Goal: Task Accomplishment & Management: Manage account settings

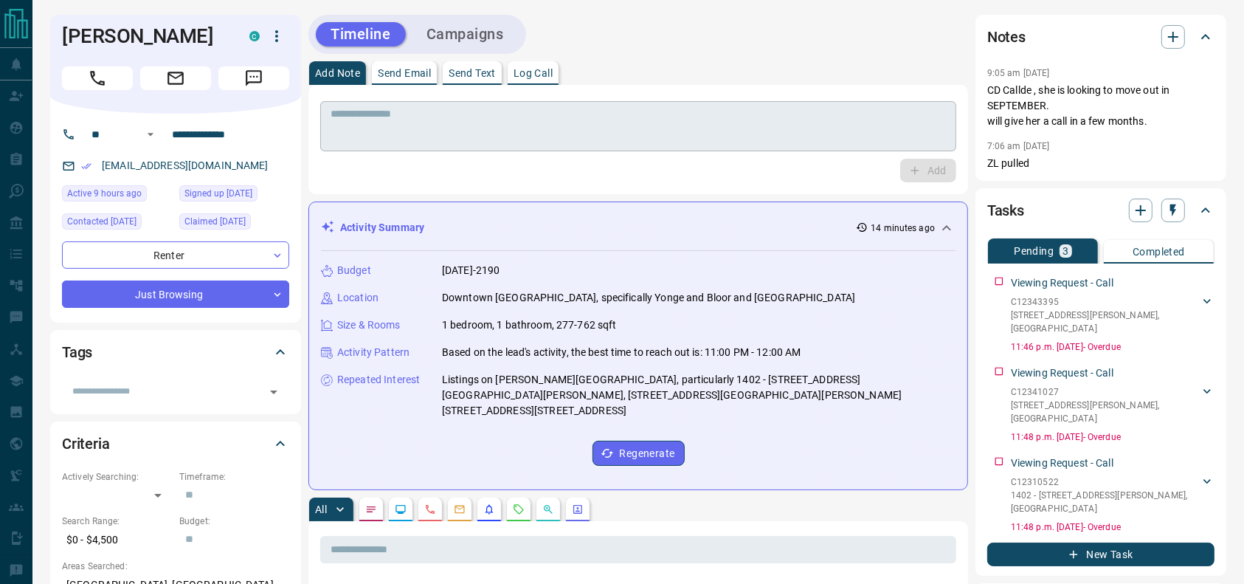
click at [748, 139] on textarea at bounding box center [638, 127] width 615 height 38
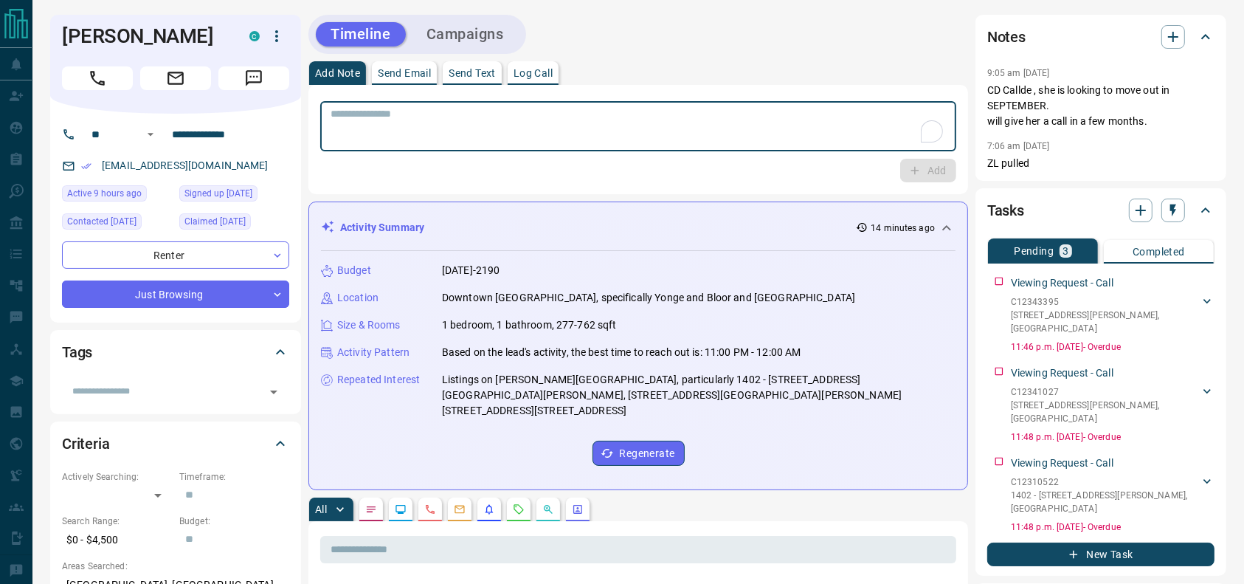
scroll to position [21, 0]
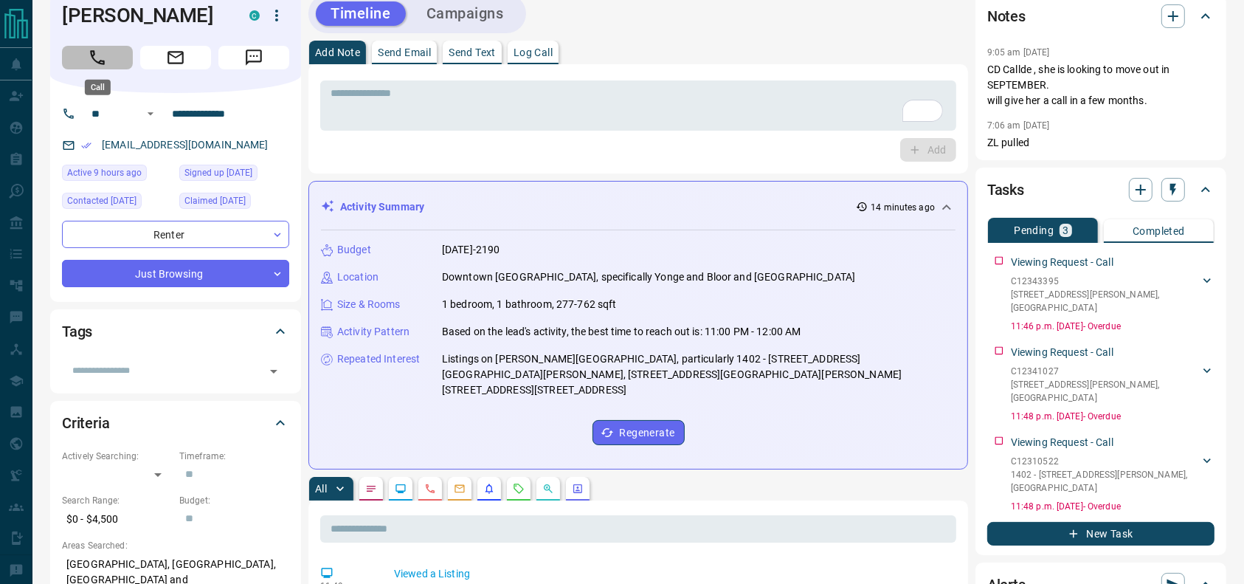
click at [108, 50] on button "Call" at bounding box center [97, 58] width 71 height 24
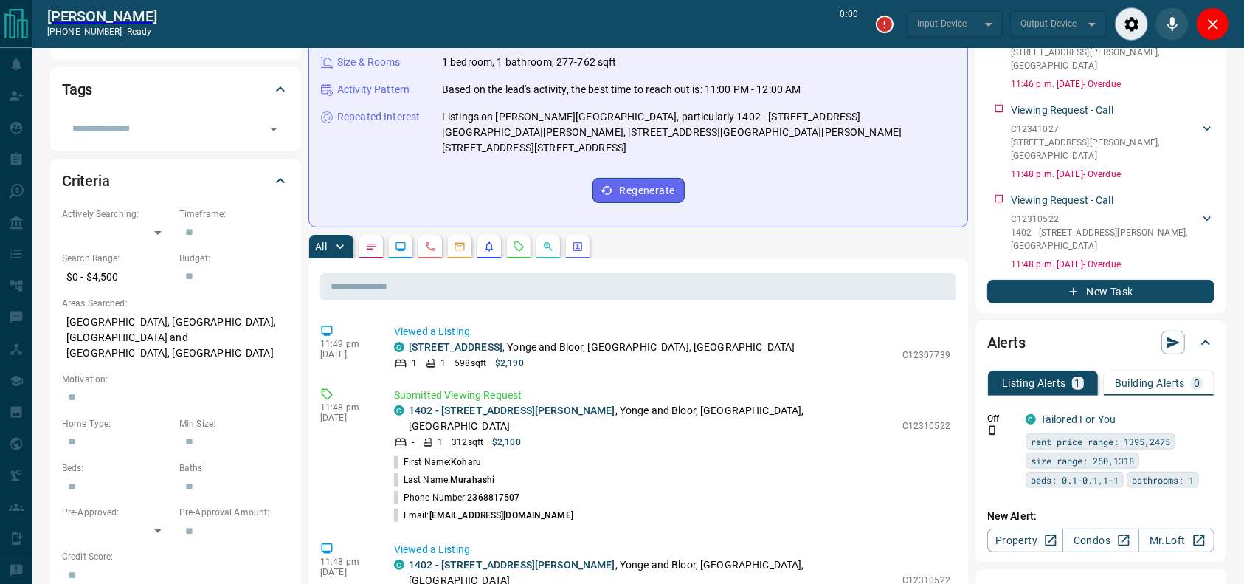
type input "*******"
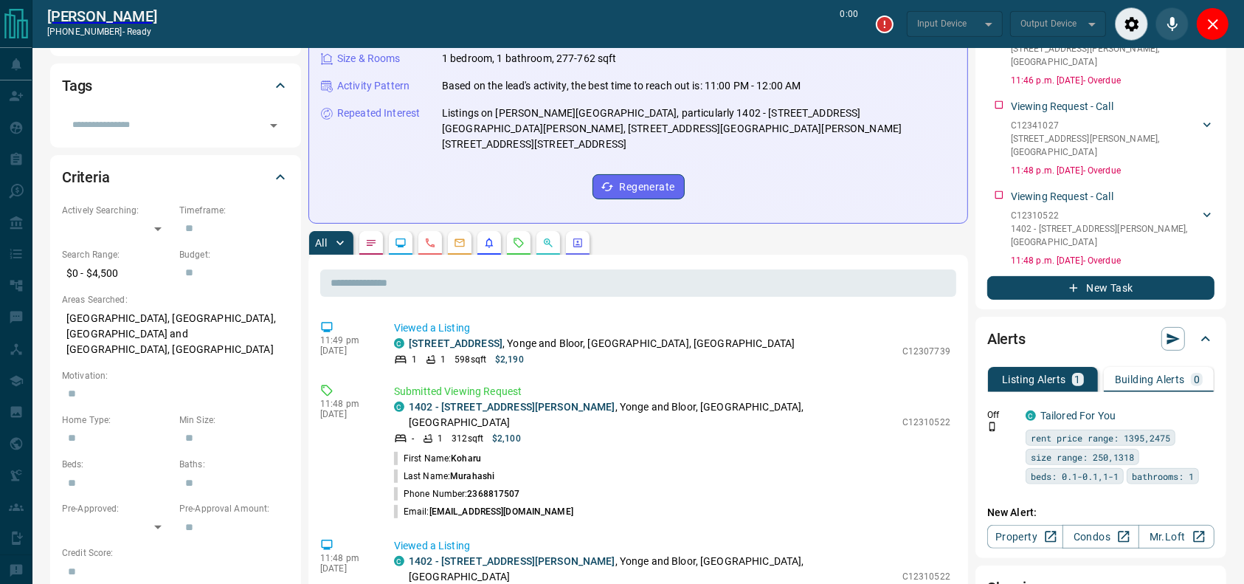
type input "*******"
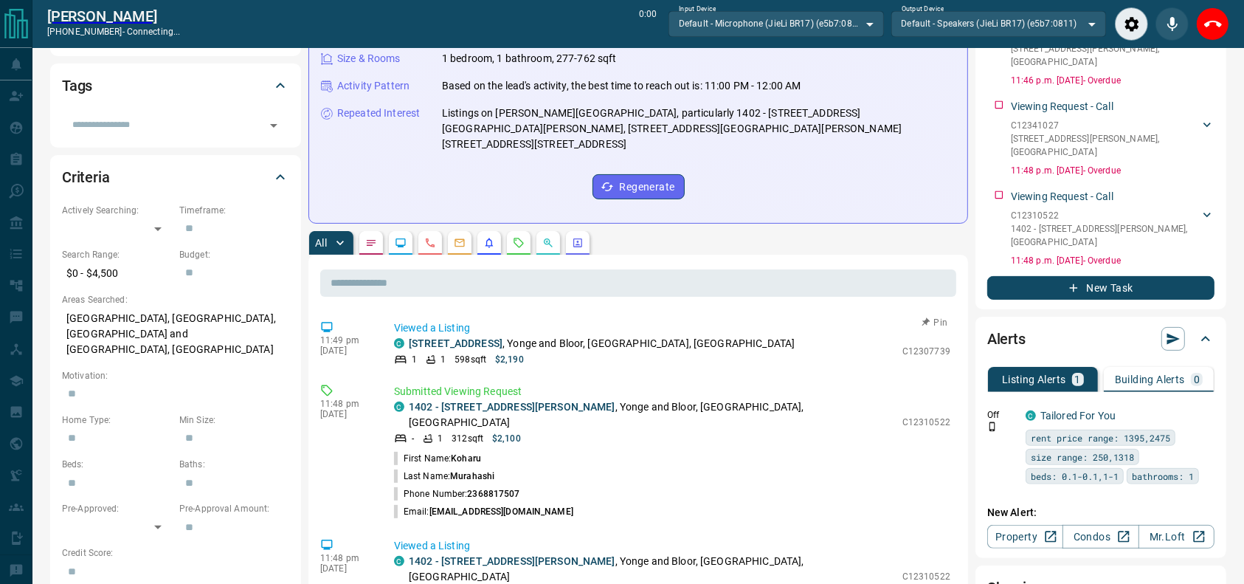
scroll to position [348, 0]
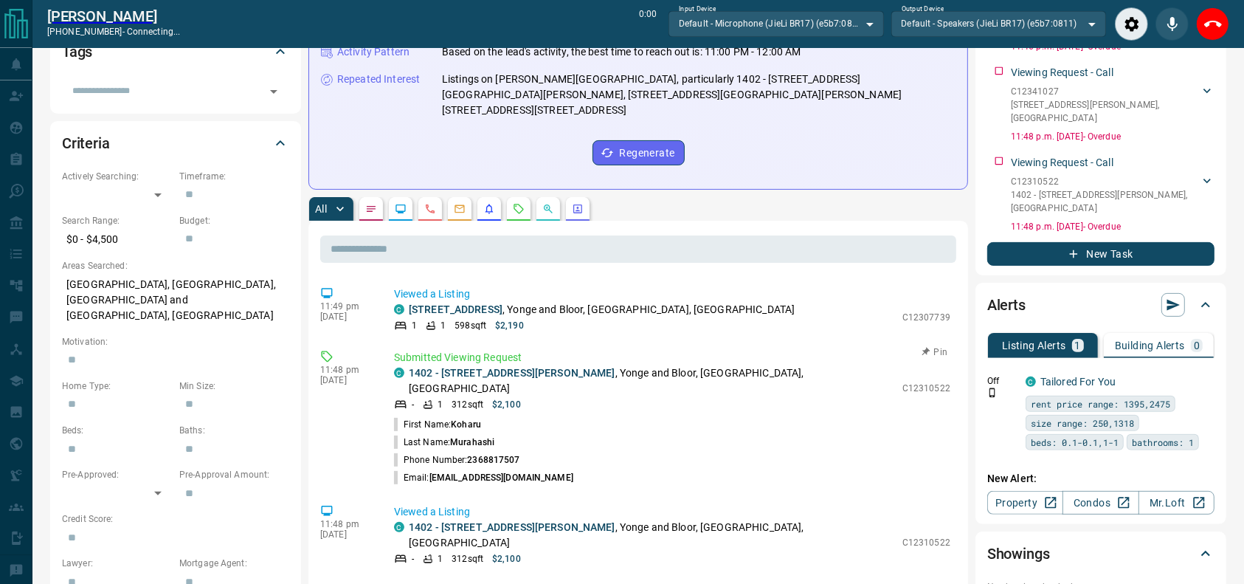
click at [680, 365] on p "1402 - [STREET_ADDRESS][PERSON_NAME]" at bounding box center [652, 380] width 486 height 31
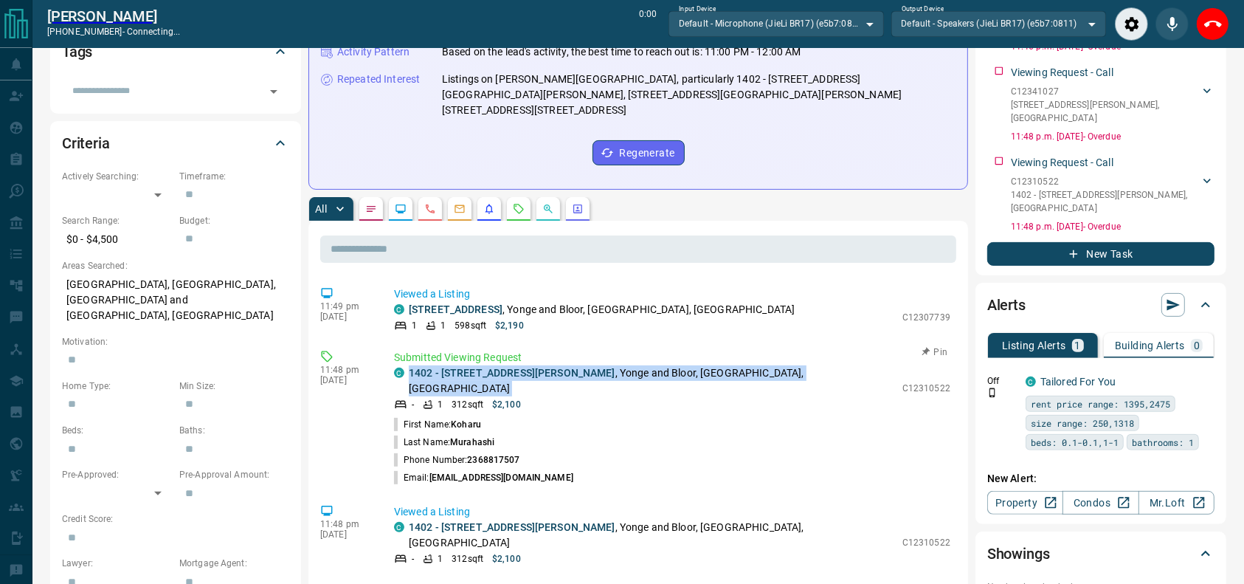
click at [680, 365] on p "1402 - [STREET_ADDRESS][PERSON_NAME]" at bounding box center [652, 380] width 486 height 31
copy div "1402 - [STREET_ADDRESS][PERSON_NAME]"
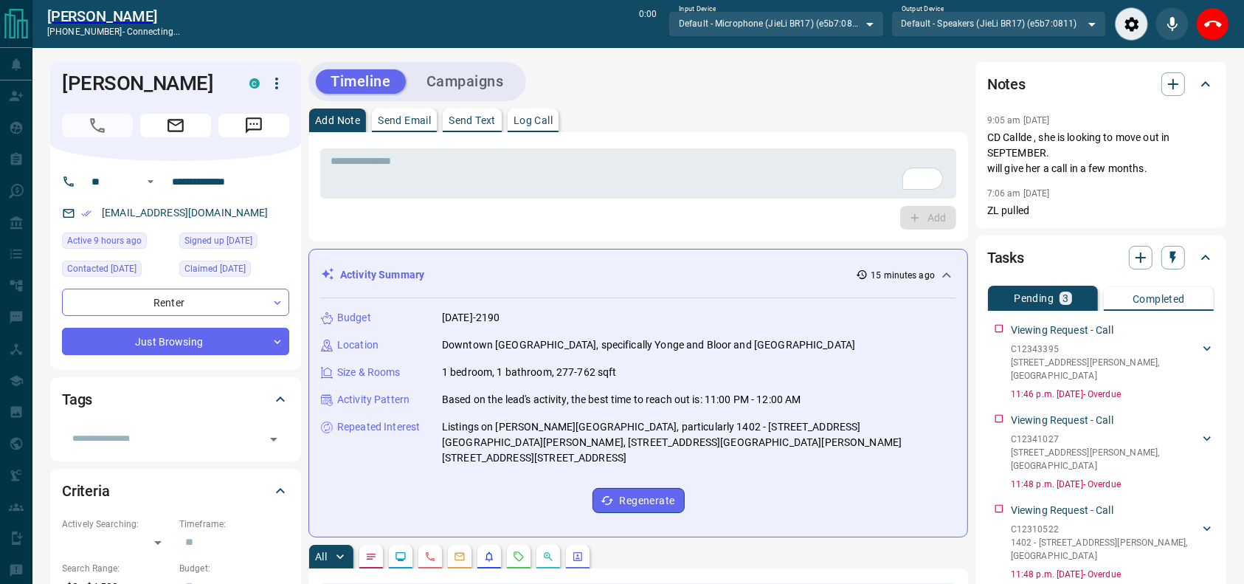
scroll to position [0, 0]
click at [1209, 18] on icon "End Call" at bounding box center [1213, 24] width 18 height 18
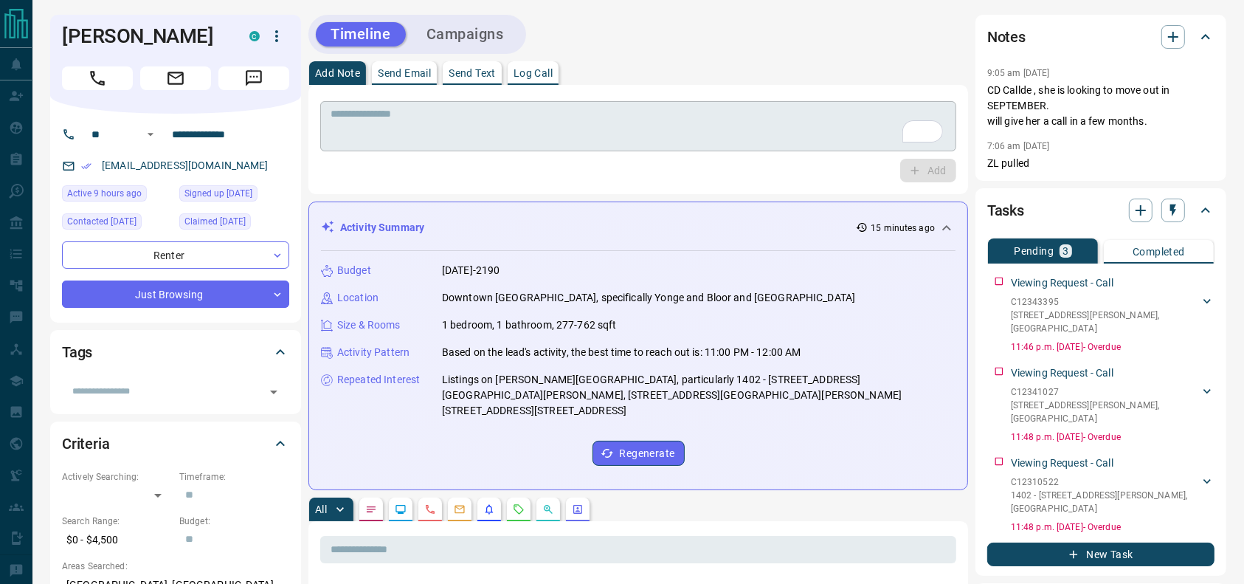
click at [732, 134] on textarea "To enrich screen reader interactions, please activate Accessibility in Grammarl…" at bounding box center [638, 127] width 615 height 38
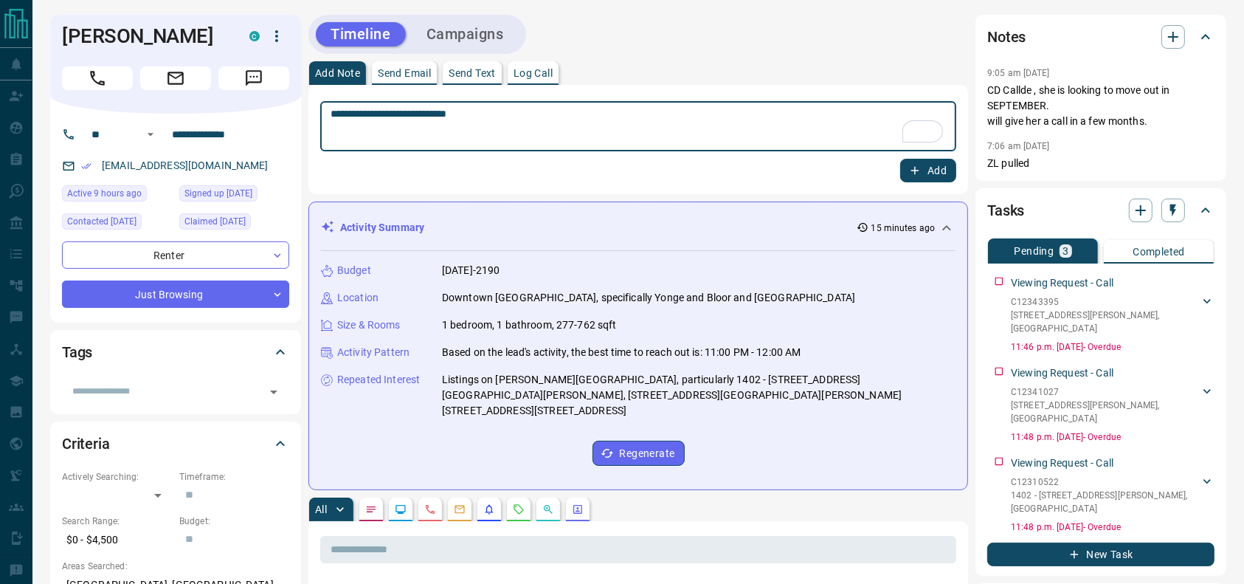
click at [686, 122] on textarea "**********" at bounding box center [638, 127] width 615 height 38
type textarea "**********"
click at [925, 165] on button "Add" at bounding box center [928, 171] width 56 height 24
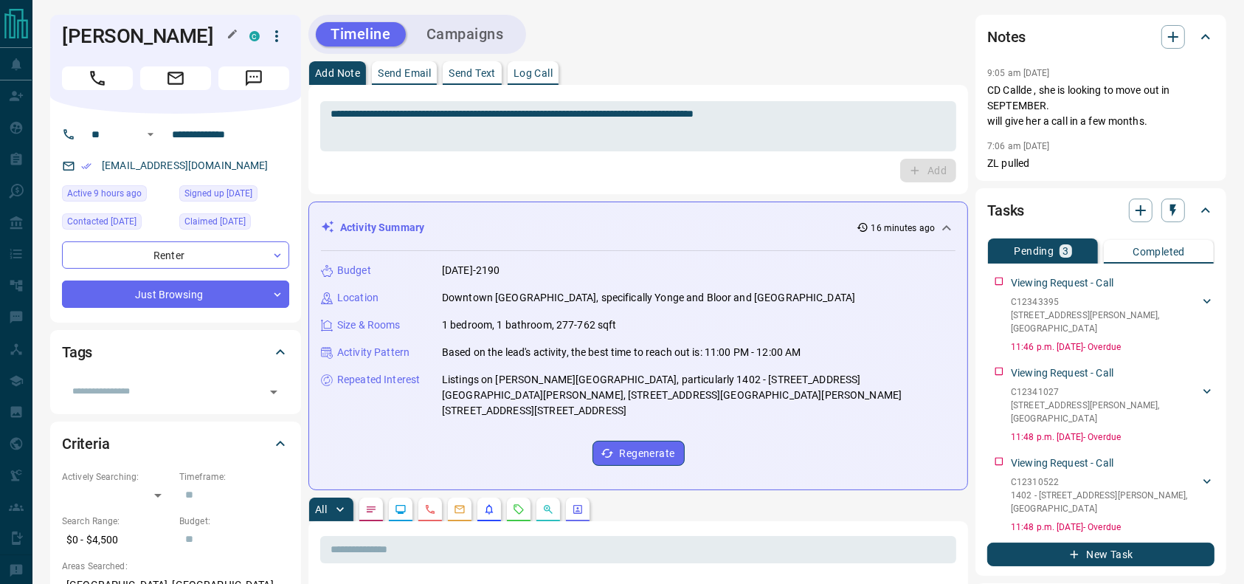
click at [173, 38] on h1 "[PERSON_NAME]" at bounding box center [144, 36] width 165 height 24
copy div "[PERSON_NAME] C"
drag, startPoint x: 249, startPoint y: 162, endPoint x: 62, endPoint y: 164, distance: 186.7
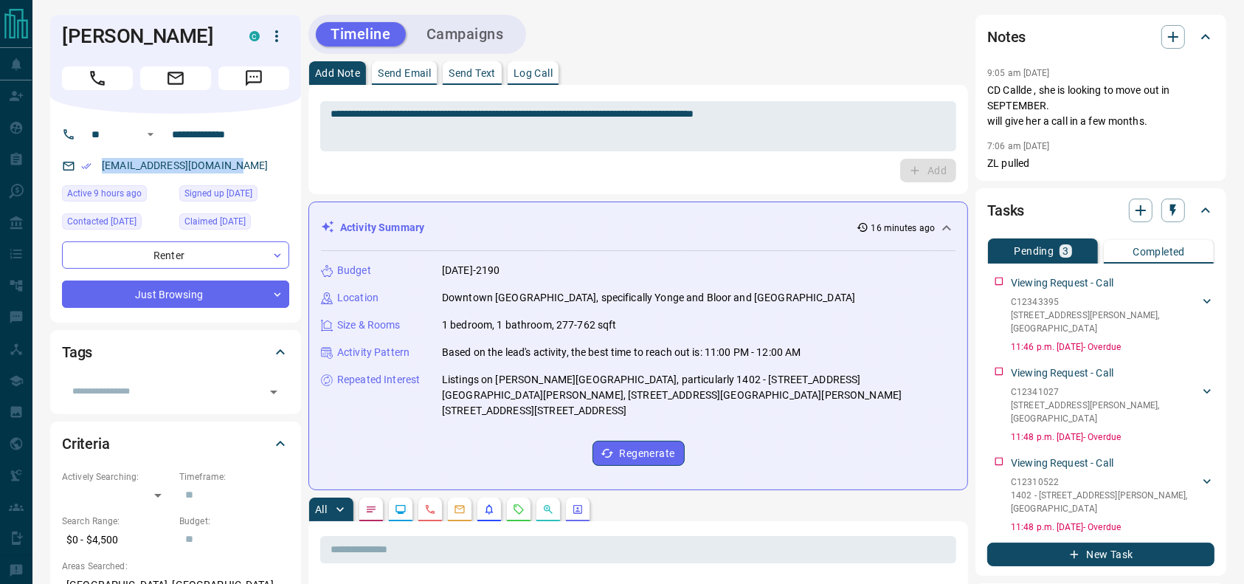
click at [62, 164] on div "[EMAIL_ADDRESS][DOMAIN_NAME]" at bounding box center [175, 165] width 227 height 24
copy link "[EMAIL_ADDRESS][DOMAIN_NAME]"
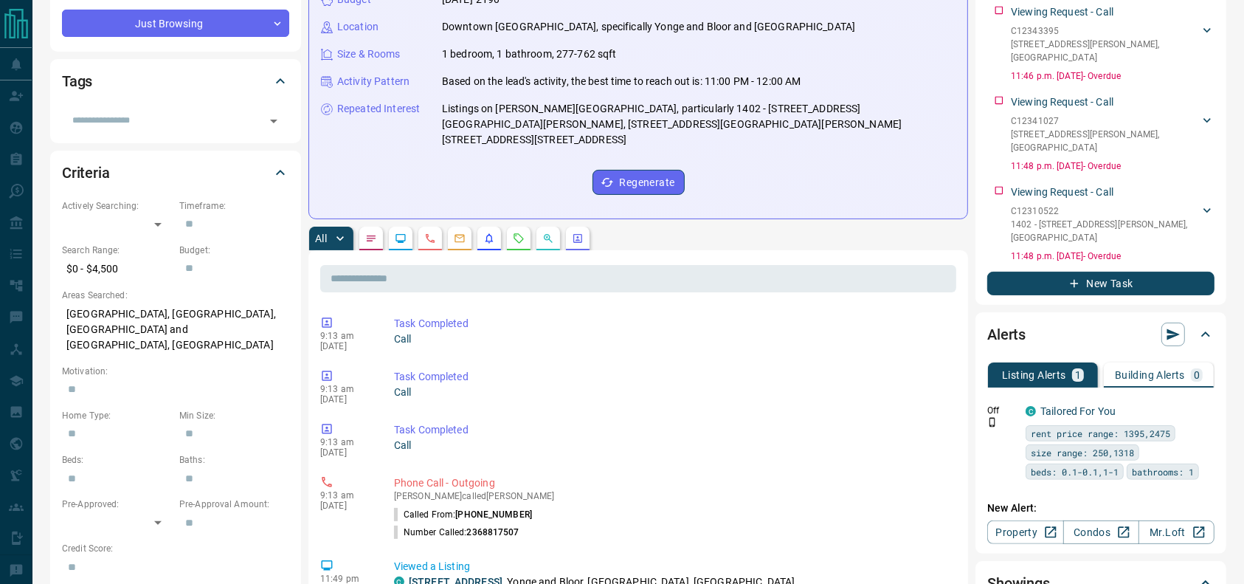
scroll to position [272, 0]
click at [509, 226] on button "button" at bounding box center [519, 238] width 24 height 24
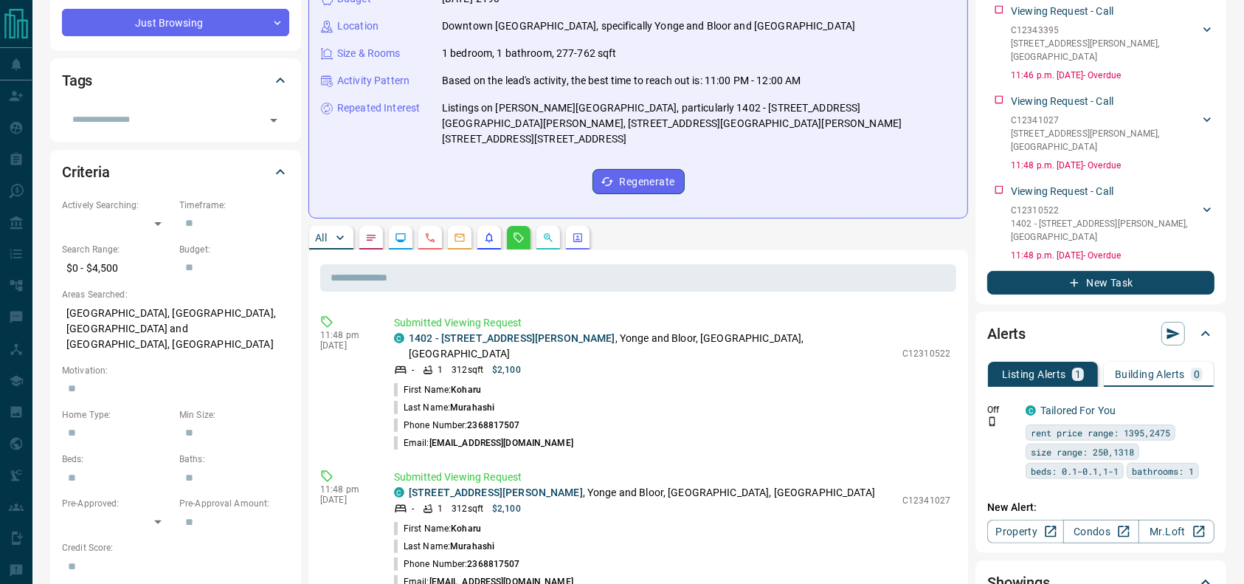
click at [611, 331] on p "1402 - [STREET_ADDRESS][PERSON_NAME]" at bounding box center [652, 346] width 486 height 31
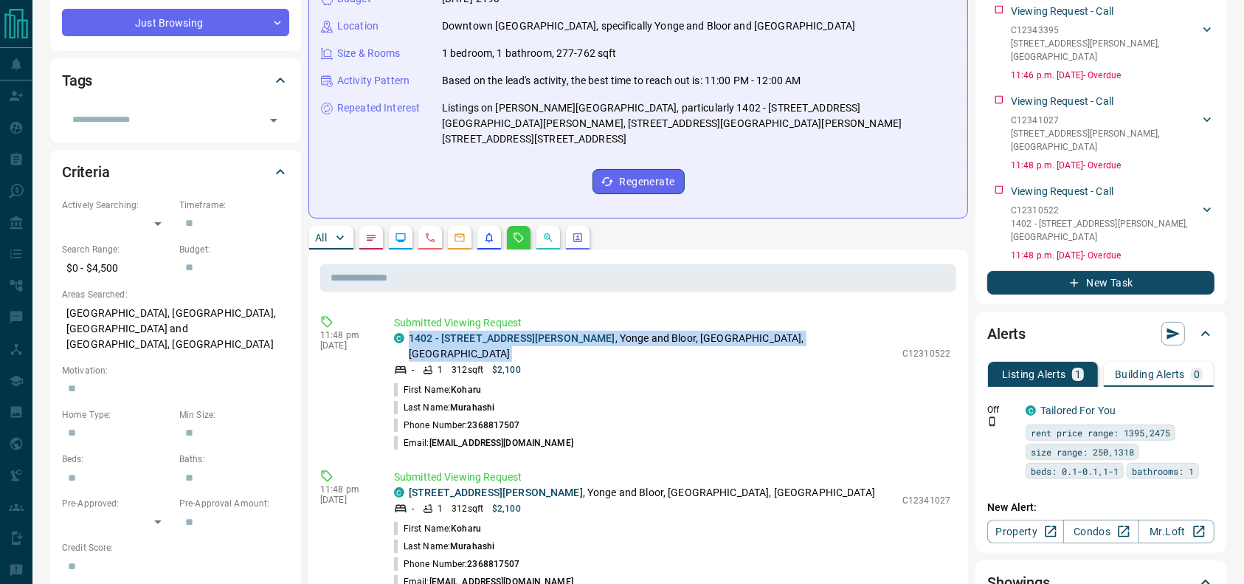
click at [611, 331] on p "1402 - [STREET_ADDRESS][PERSON_NAME]" at bounding box center [652, 346] width 486 height 31
copy div "1402 - [STREET_ADDRESS][PERSON_NAME]"
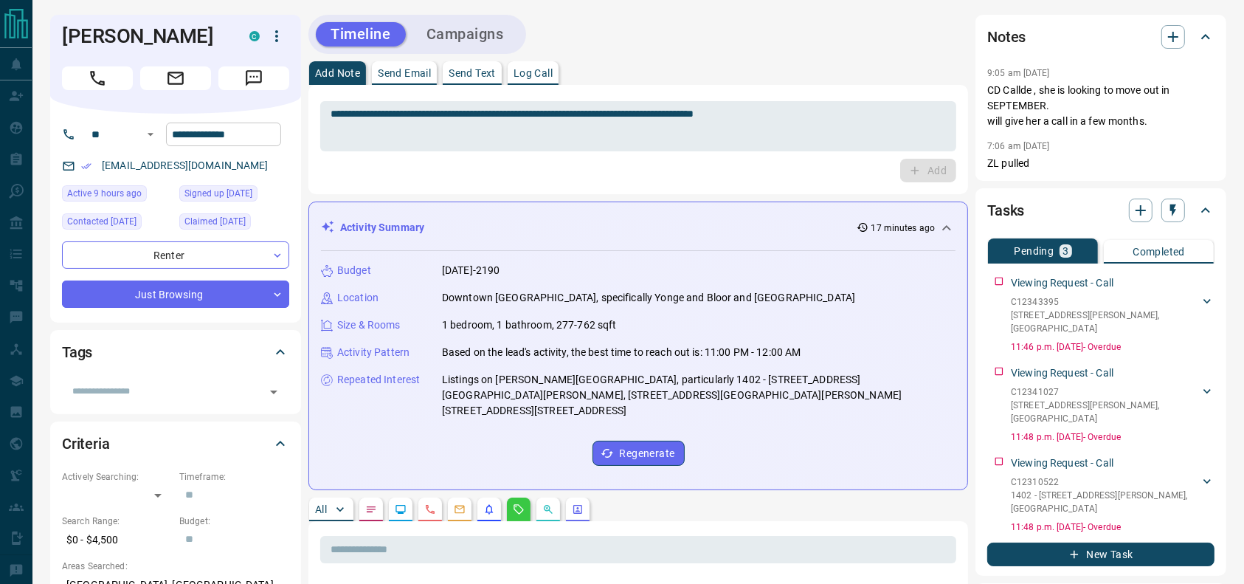
click at [218, 134] on input "**********" at bounding box center [223, 134] width 115 height 24
click at [277, 44] on icon "button" at bounding box center [277, 36] width 18 height 18
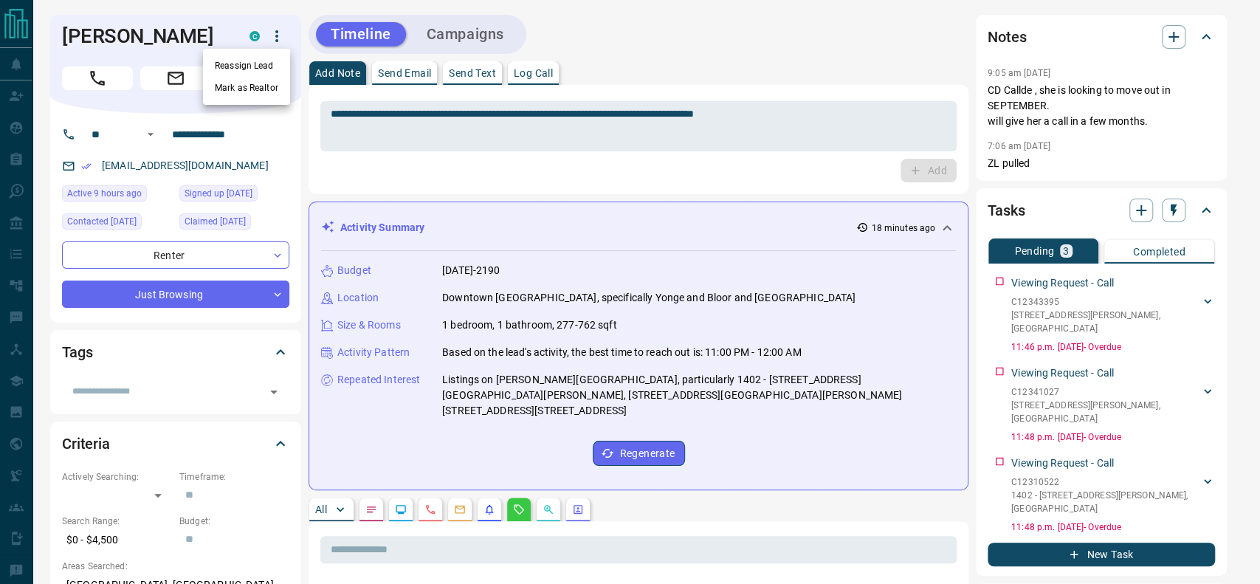
click at [253, 64] on li "Reassign Lead" at bounding box center [246, 66] width 87 height 22
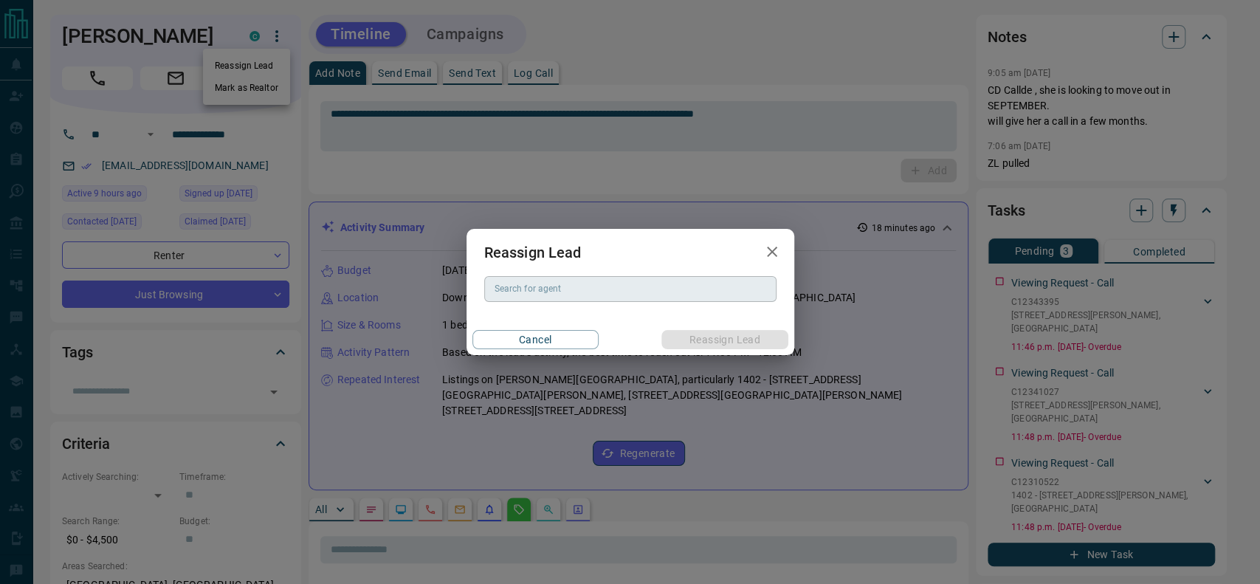
click at [534, 286] on input "Search for agent" at bounding box center [628, 288] width 281 height 16
click at [537, 314] on li "[PERSON_NAME]" at bounding box center [629, 319] width 292 height 22
type input "**********"
click at [699, 332] on button "Reassign Lead" at bounding box center [724, 339] width 126 height 19
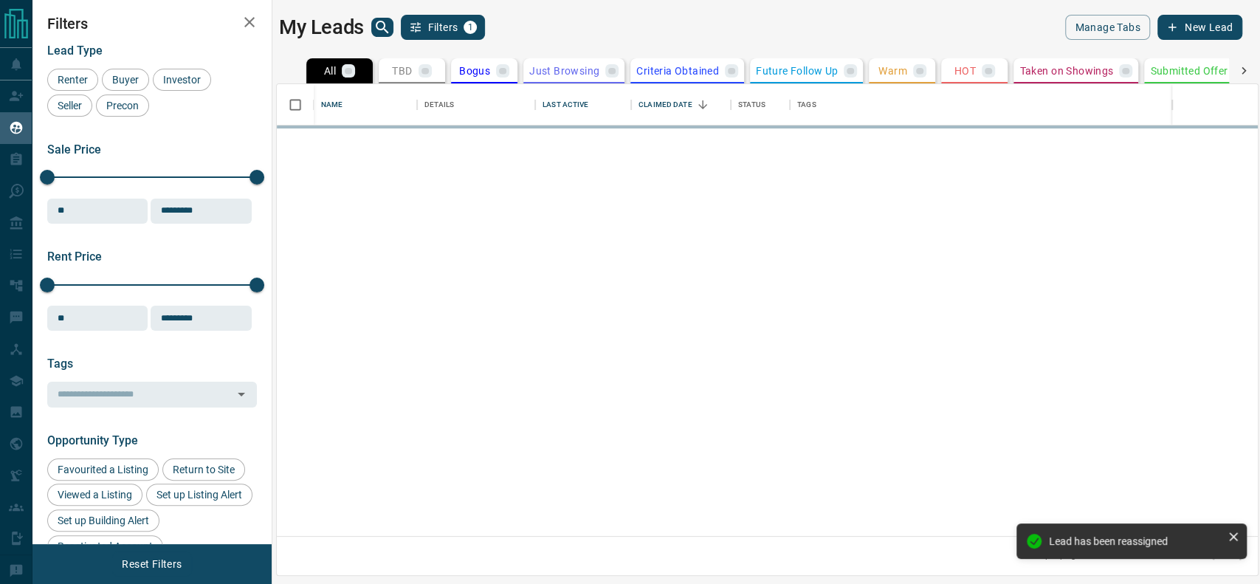
scroll to position [437, 965]
